Goal: Find specific page/section: Find specific page/section

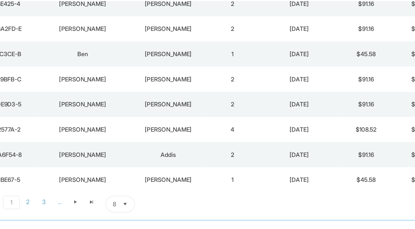
scroll to position [51, 0]
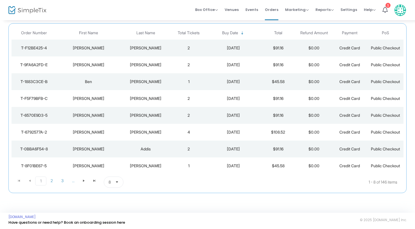
click at [143, 98] on div "[PERSON_NAME]" at bounding box center [145, 99] width 47 height 6
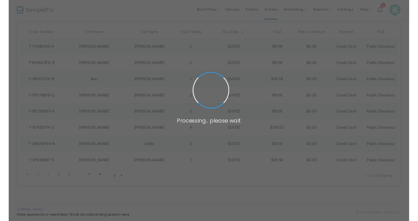
scroll to position [0, 0]
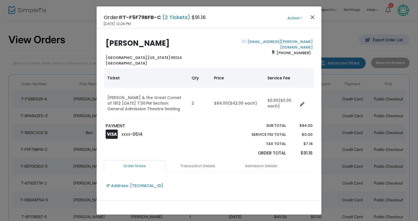
click at [313, 18] on button "Close" at bounding box center [312, 16] width 7 height 7
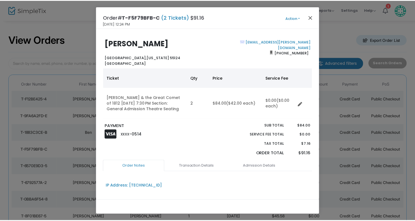
scroll to position [4, 0]
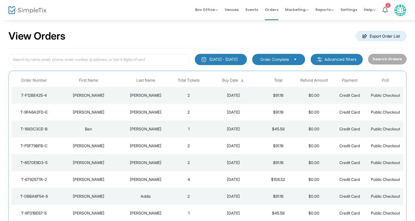
click at [147, 129] on div "[PERSON_NAME]" at bounding box center [145, 129] width 47 height 6
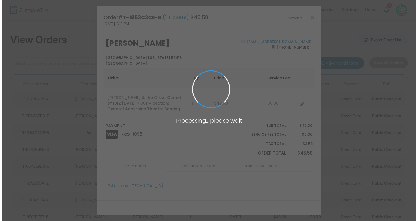
scroll to position [0, 0]
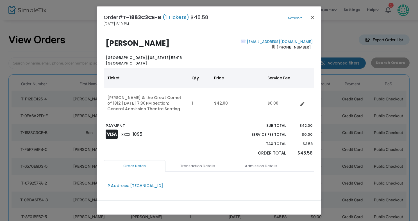
click at [313, 16] on button "Close" at bounding box center [312, 16] width 7 height 7
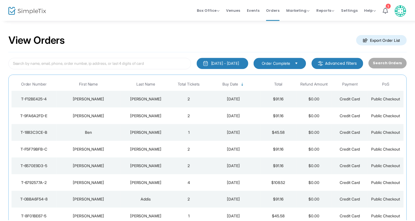
scroll to position [4, 0]
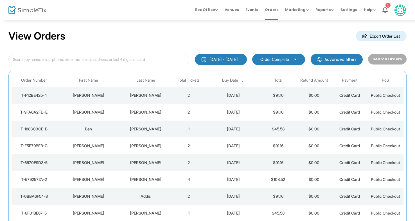
click at [149, 111] on div "[PERSON_NAME]" at bounding box center [145, 113] width 47 height 6
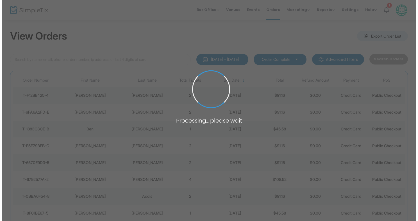
scroll to position [0, 0]
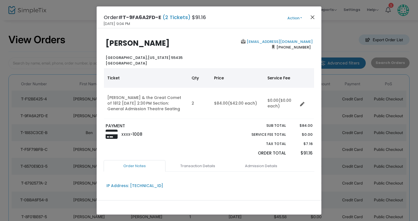
click at [311, 17] on button "Close" at bounding box center [312, 16] width 7 height 7
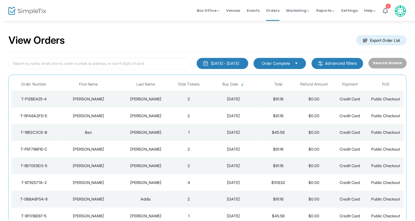
scroll to position [4, 0]
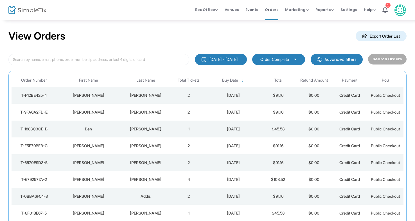
click at [139, 94] on div "[PERSON_NAME]" at bounding box center [145, 96] width 47 height 6
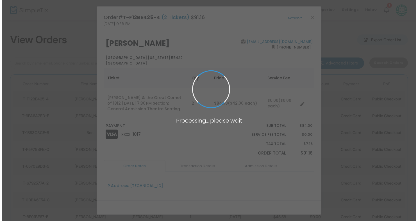
scroll to position [0, 0]
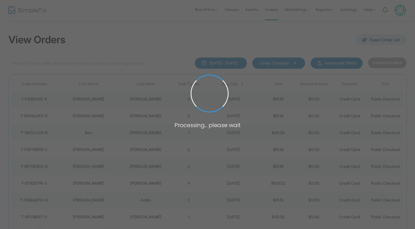
scroll to position [4, 0]
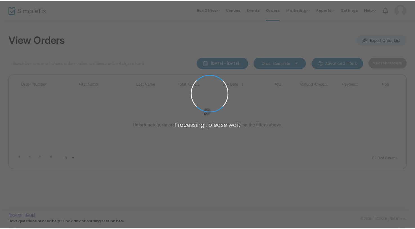
scroll to position [4, 0]
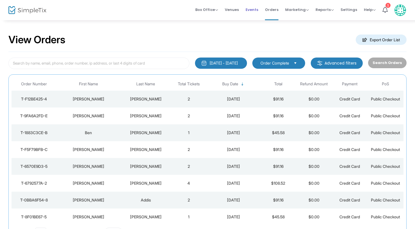
click at [251, 10] on span "Events" at bounding box center [251, 10] width 13 height 14
